Goal: Transaction & Acquisition: Download file/media

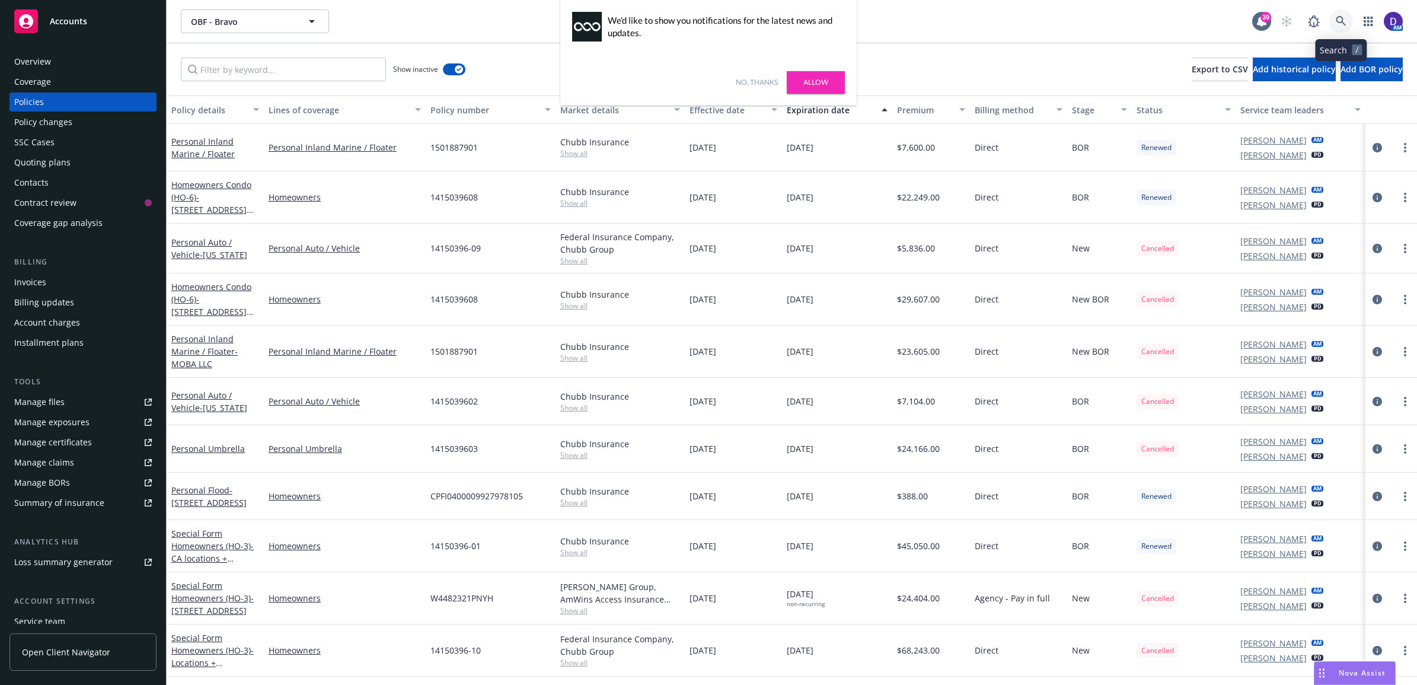
click at [1343, 24] on icon at bounding box center [1341, 21] width 11 height 11
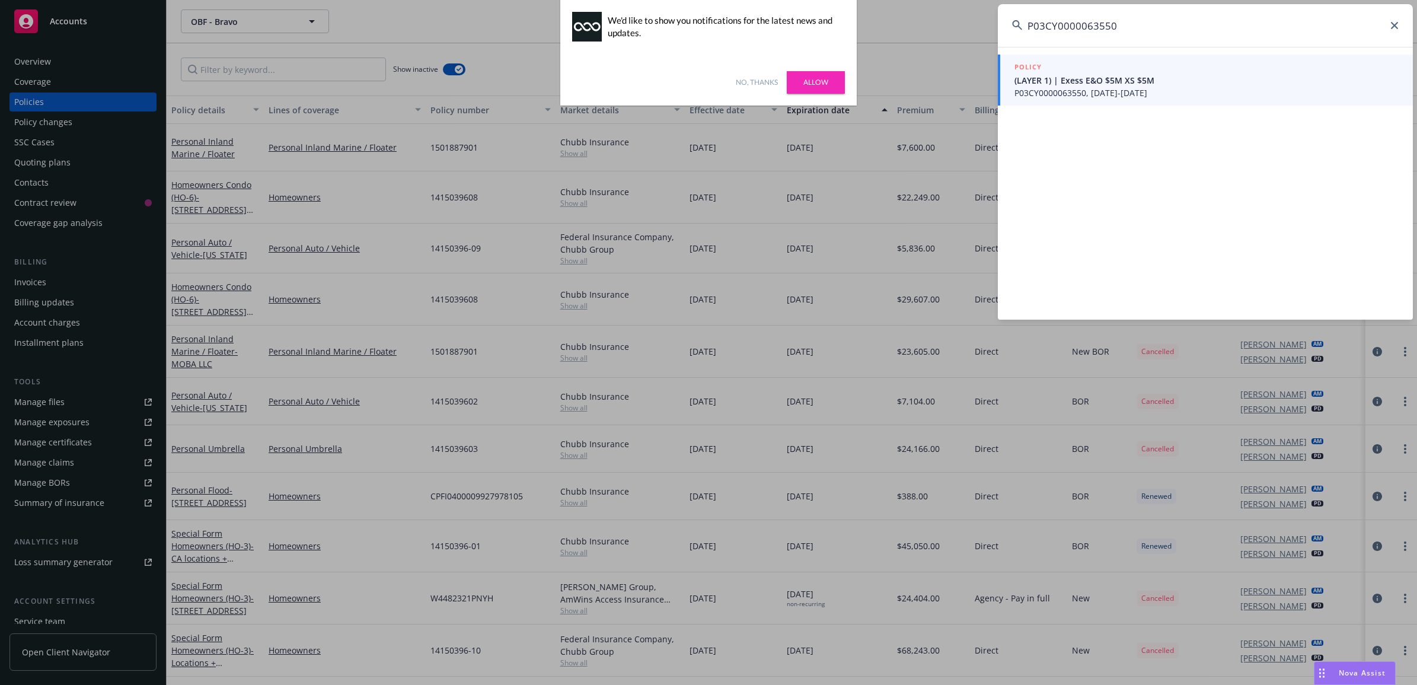
type input "P03CY0000063550"
click at [1017, 81] on div at bounding box center [1019, 79] width 12 height 9
click at [1059, 65] on div "POLICY" at bounding box center [1207, 67] width 384 height 13
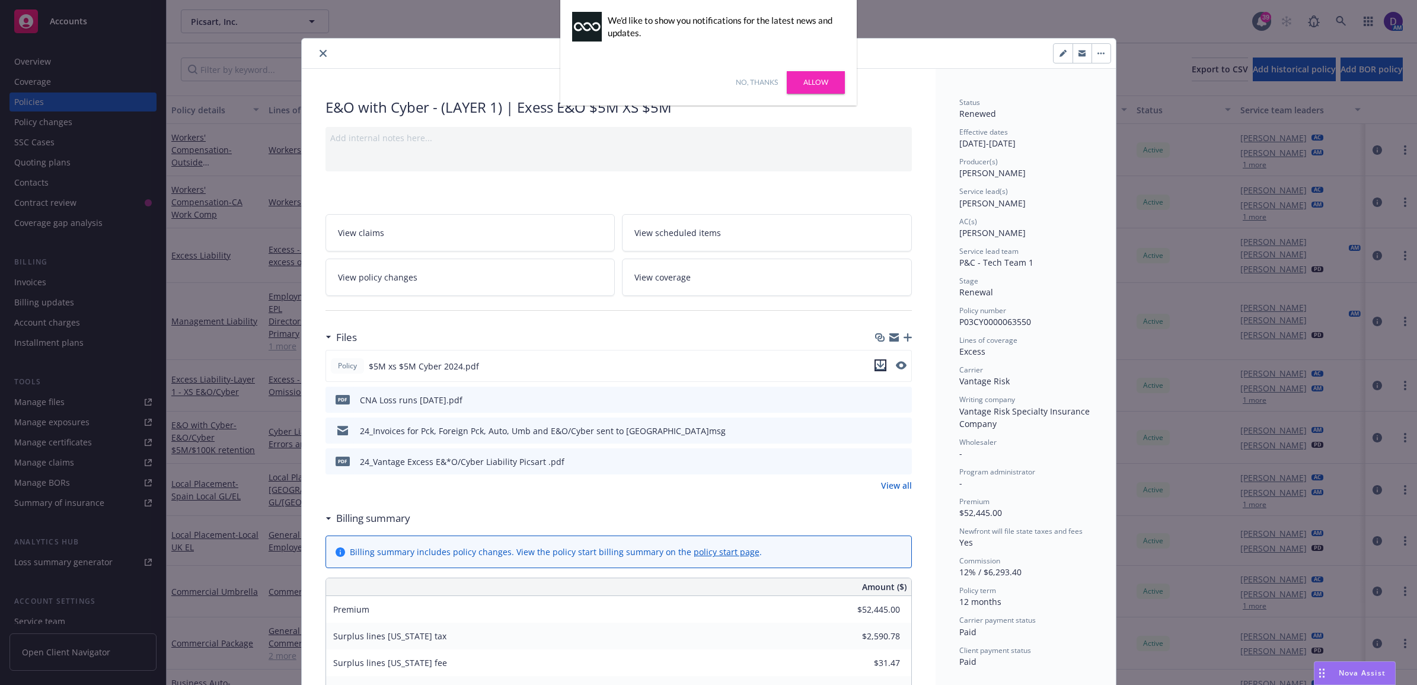
click at [876, 369] on icon "download file" at bounding box center [880, 365] width 9 height 9
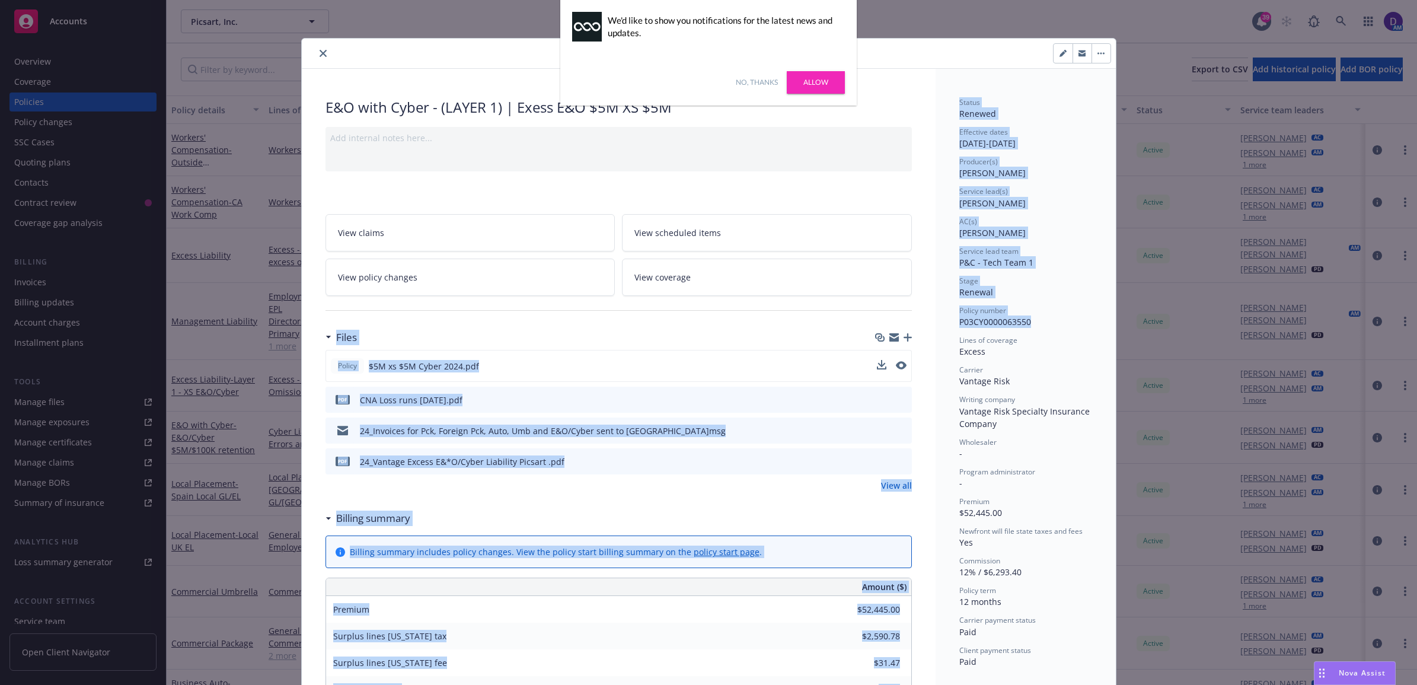
drag, startPoint x: 1030, startPoint y: 320, endPoint x: 900, endPoint y: 315, distance: 130.5
drag, startPoint x: 989, startPoint y: 243, endPoint x: 1012, endPoint y: 256, distance: 26.3
click at [990, 243] on div "Status Renewed Effective dates [DATE] - [DATE] Producer(s) [PERSON_NAME] Servic…" at bounding box center [1025, 382] width 133 height 570
click at [1072, 322] on div "Policy number P03CY0000063550" at bounding box center [1025, 316] width 133 height 23
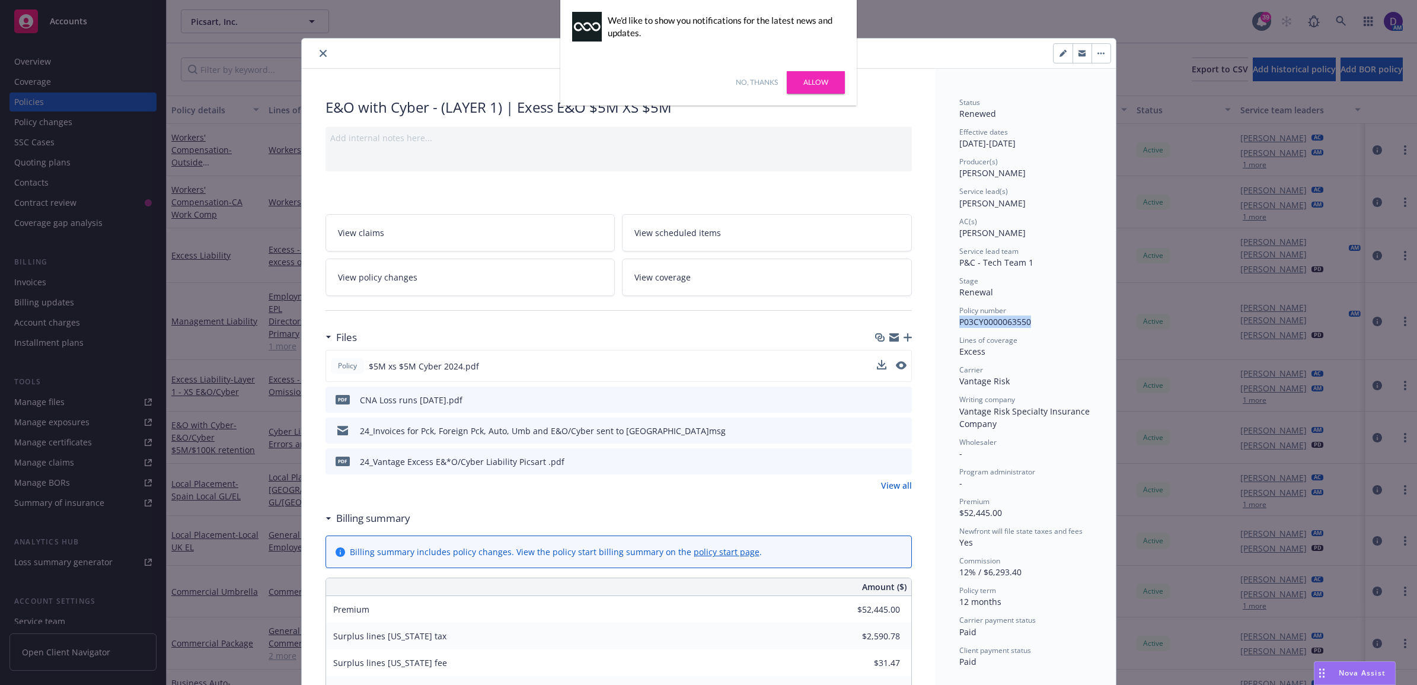
drag, startPoint x: 1044, startPoint y: 325, endPoint x: 950, endPoint y: 329, distance: 93.8
copy span "P03CY0000063550"
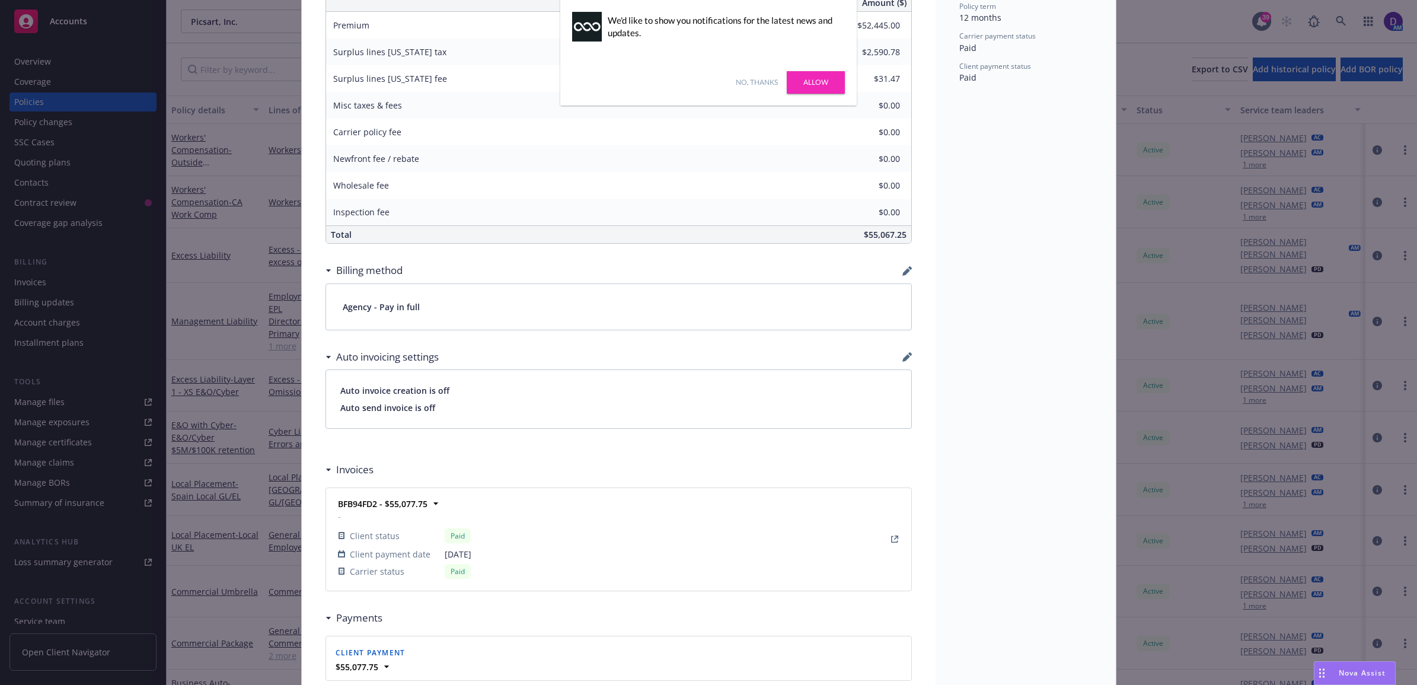
scroll to position [431, 0]
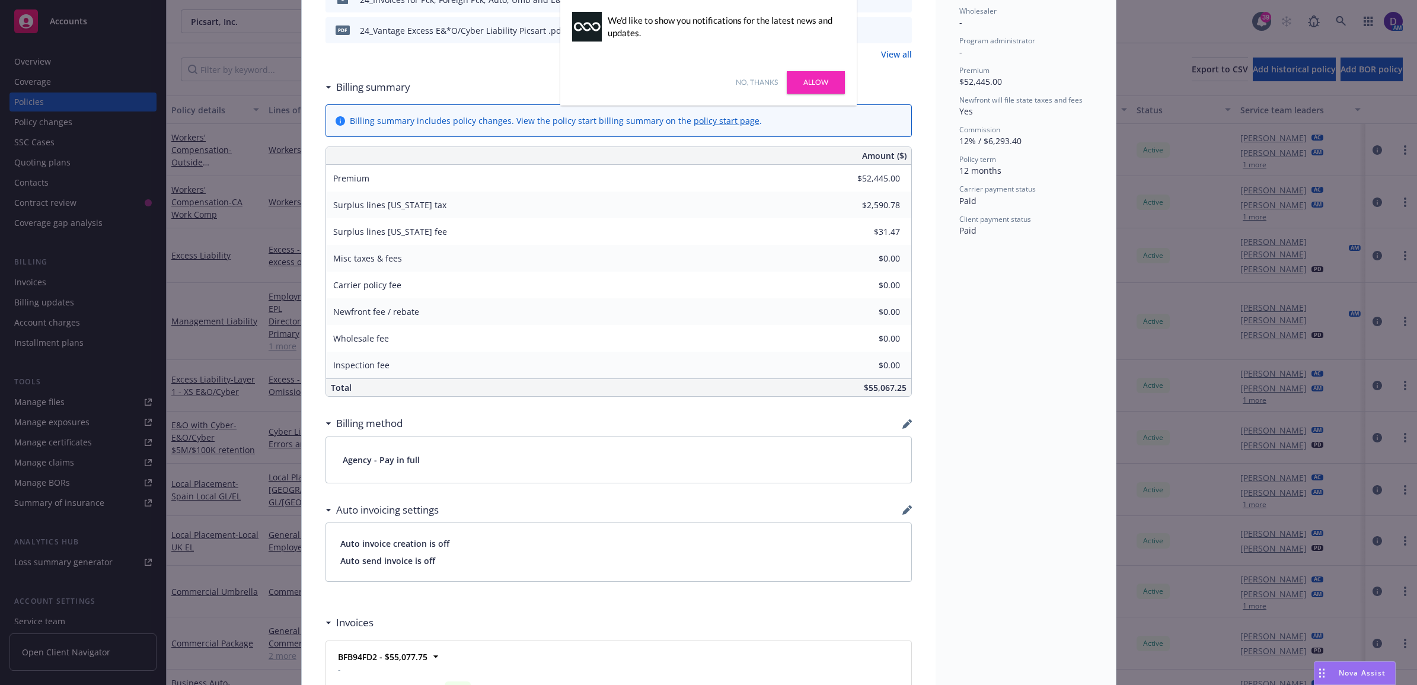
click at [1365, 146] on div "Policy E&O with Cyber - (LAYER 1) | Exess E&O $5M XS $5M Add internal notes her…" at bounding box center [708, 342] width 1417 height 685
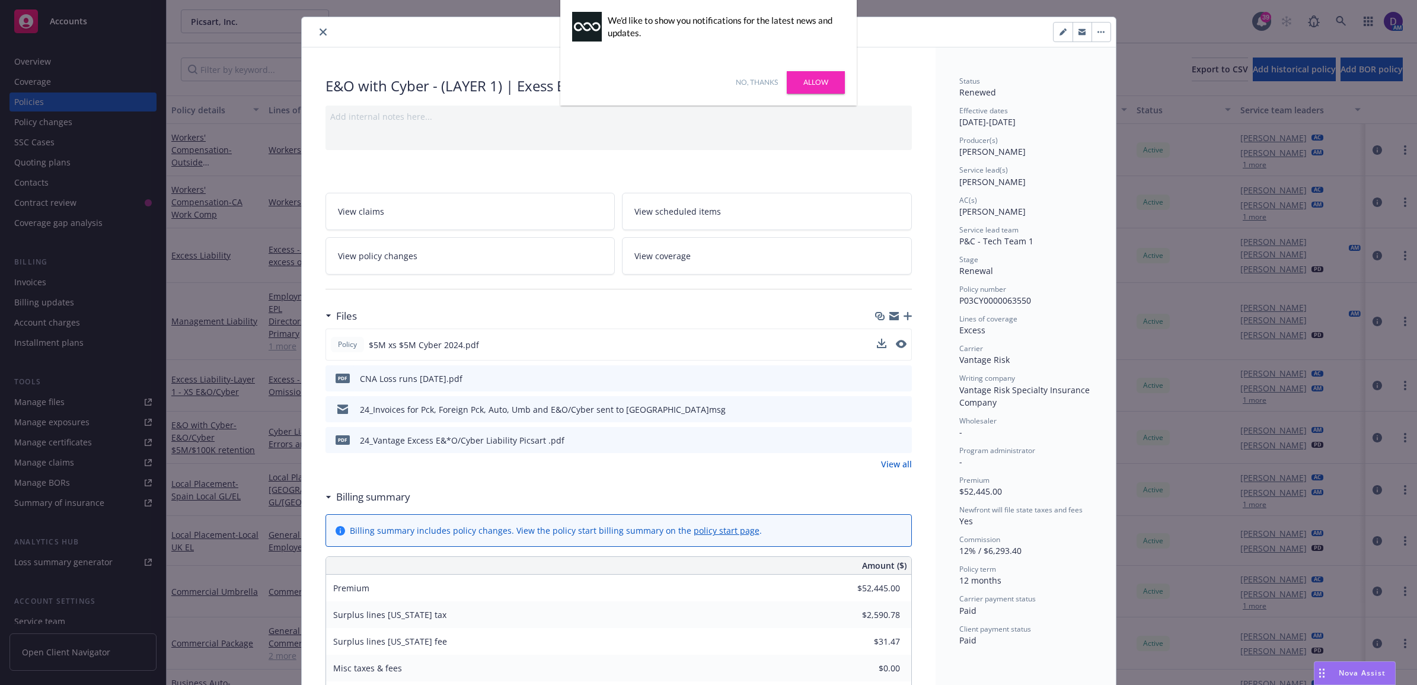
scroll to position [0, 0]
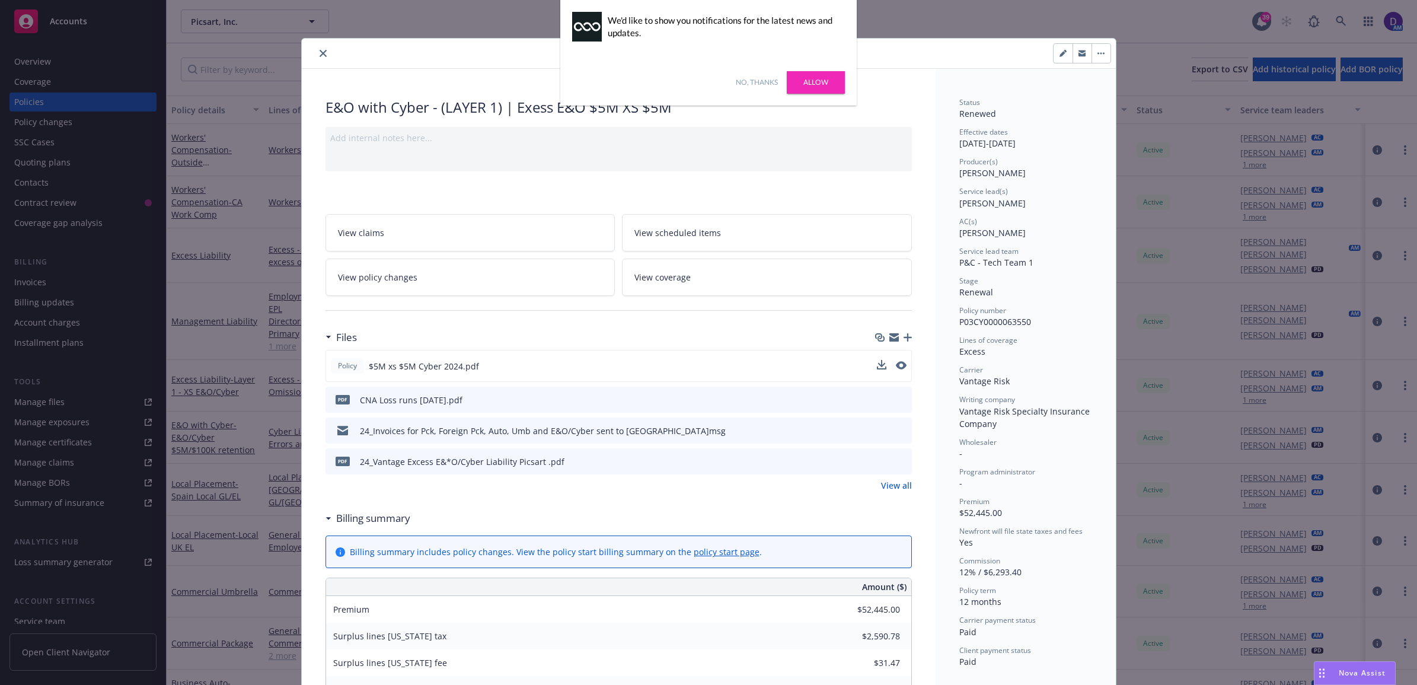
click at [831, 87] on link "Allow" at bounding box center [816, 82] width 58 height 23
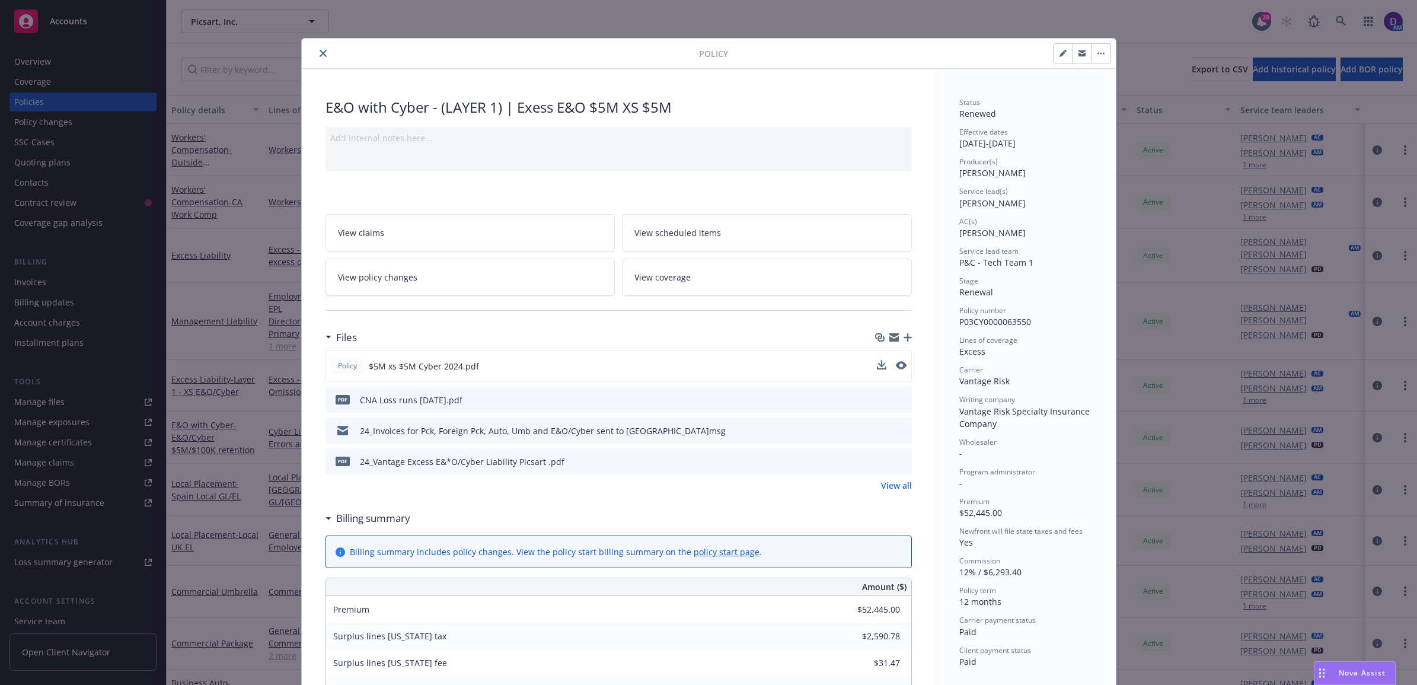
click at [320, 50] on icon "close" at bounding box center [323, 53] width 7 height 7
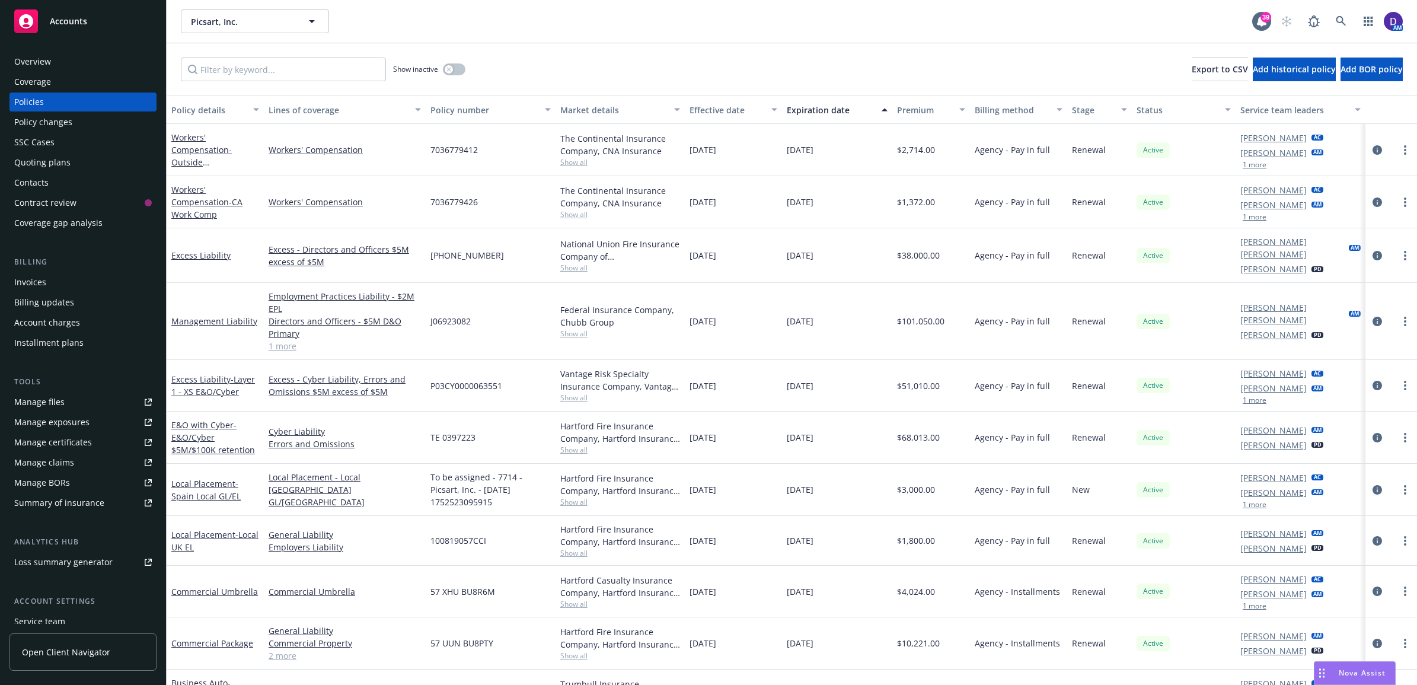
click at [1328, 24] on div "AM" at bounding box center [1339, 21] width 128 height 24
click at [1336, 24] on icon at bounding box center [1341, 21] width 11 height 11
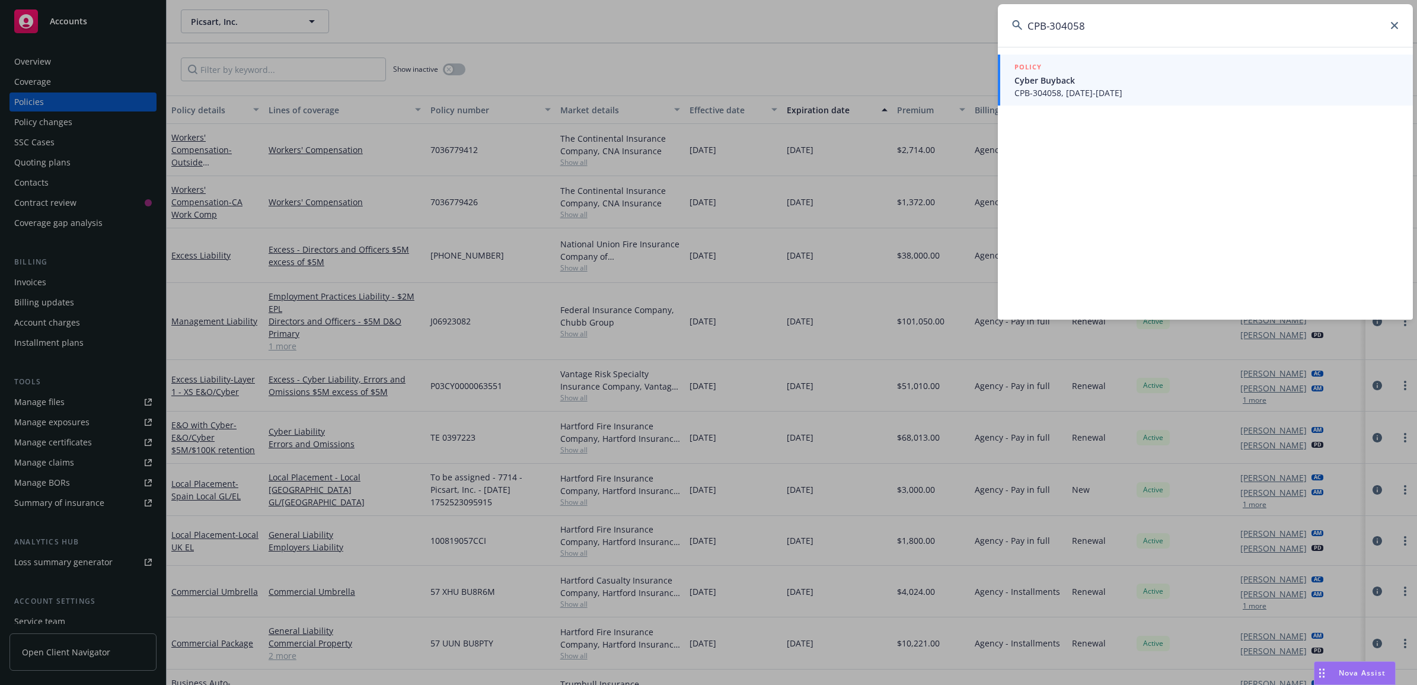
type input "CPB-304058"
click at [1069, 96] on span "CPB-304058, [DATE]-[DATE]" at bounding box center [1207, 93] width 384 height 12
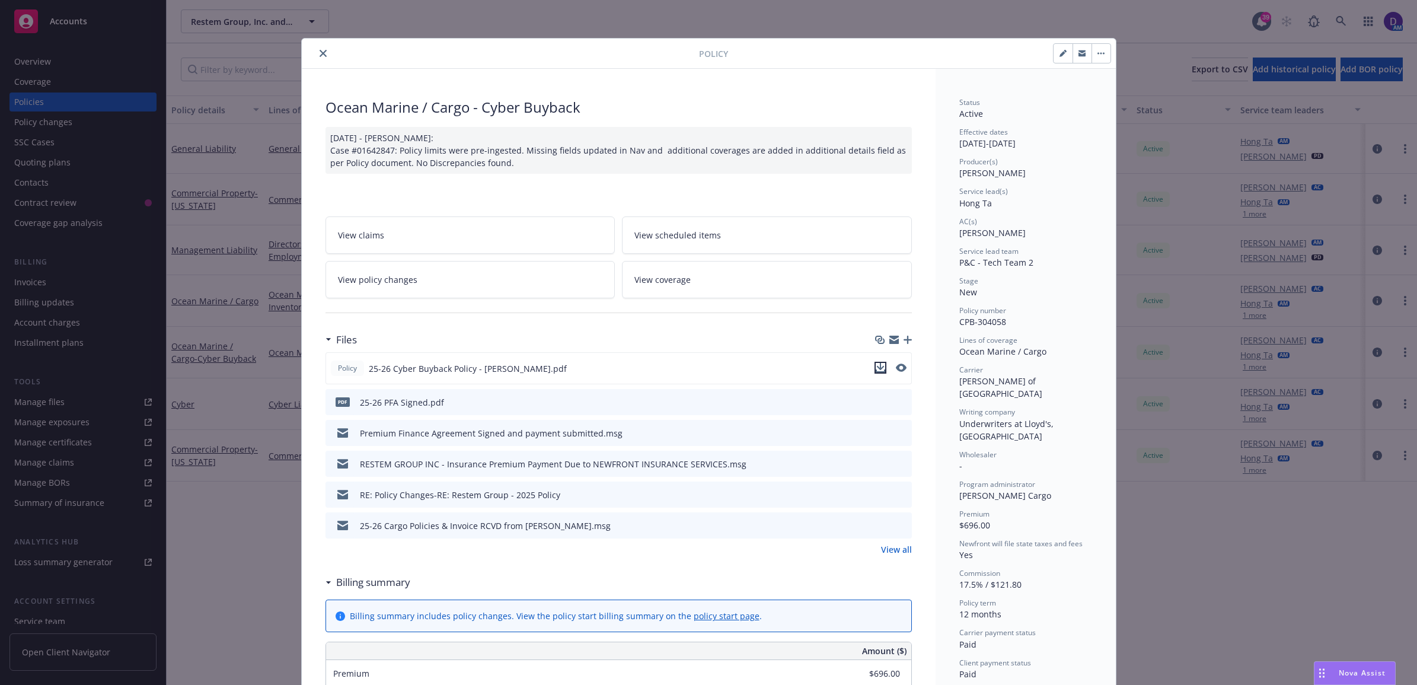
click at [876, 366] on icon "download file" at bounding box center [880, 367] width 9 height 9
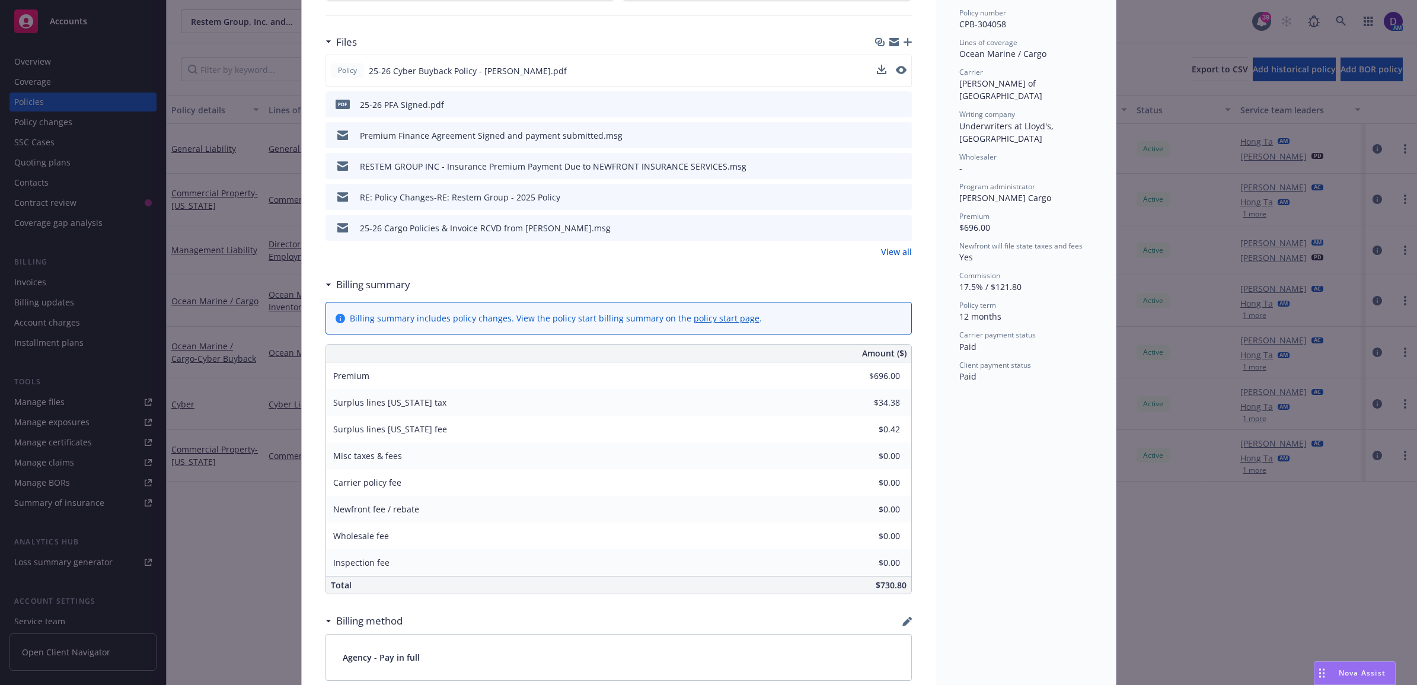
scroll to position [371, 0]
